Goal: Obtain resource: Download file/media

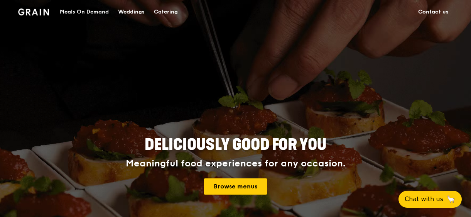
click at [170, 10] on div "Catering" at bounding box center [166, 11] width 24 height 23
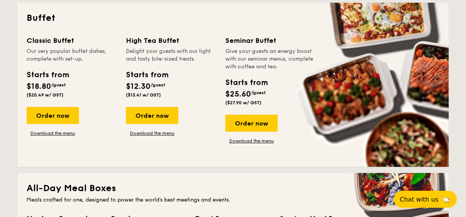
scroll to position [1190, 0]
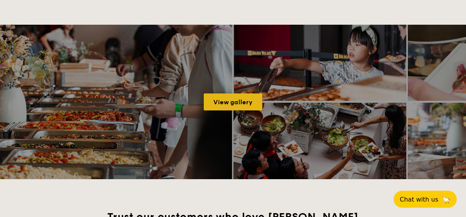
click at [245, 104] on link "View gallery" at bounding box center [233, 101] width 59 height 17
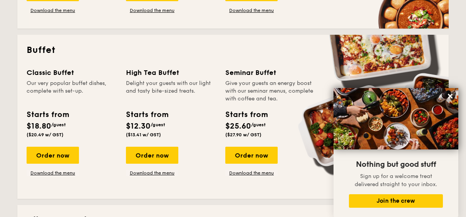
scroll to position [303, 0]
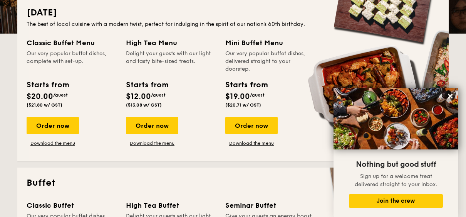
scroll to position [308, 0]
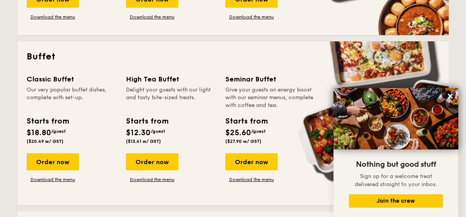
click at [165, 178] on link "Download the menu" at bounding box center [152, 179] width 52 height 6
